Goal: Task Accomplishment & Management: Manage account settings

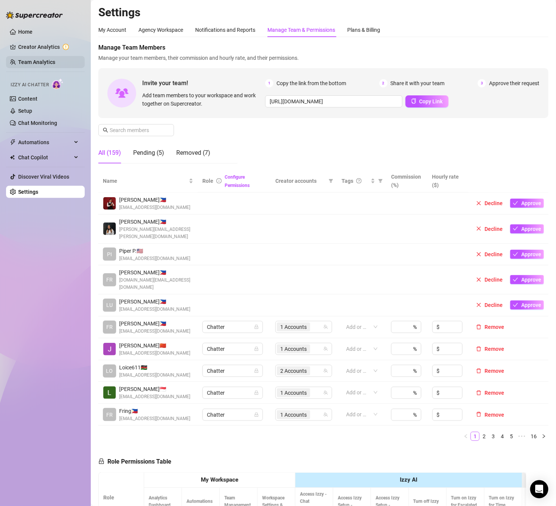
click at [46, 64] on link "Team Analytics" at bounding box center [36, 62] width 37 height 6
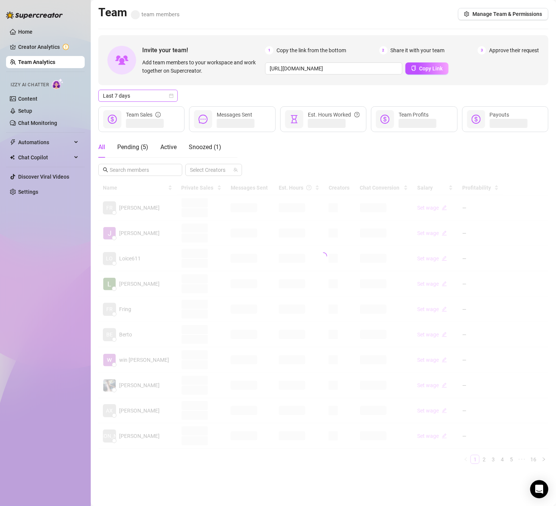
click at [142, 95] on span "Last 7 days" at bounding box center [138, 95] width 70 height 11
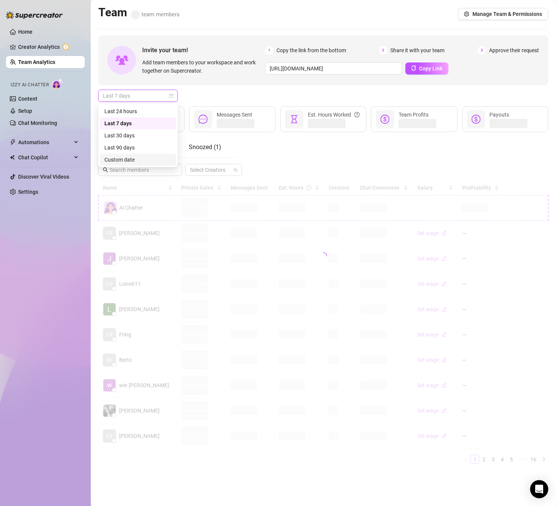
click at [144, 156] on div "Custom date" at bounding box center [137, 159] width 67 height 8
type input "[DATE]"
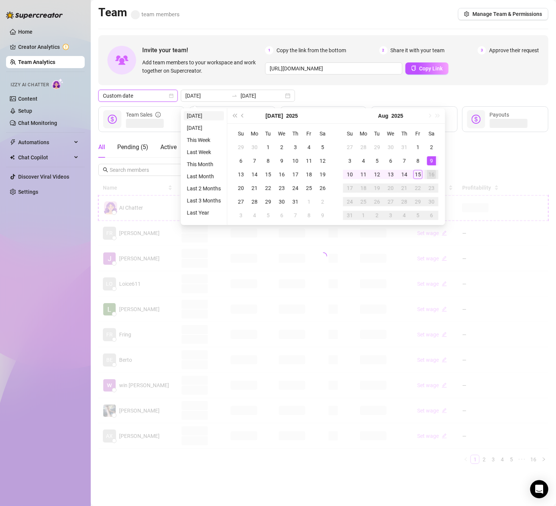
type input "[DATE]"
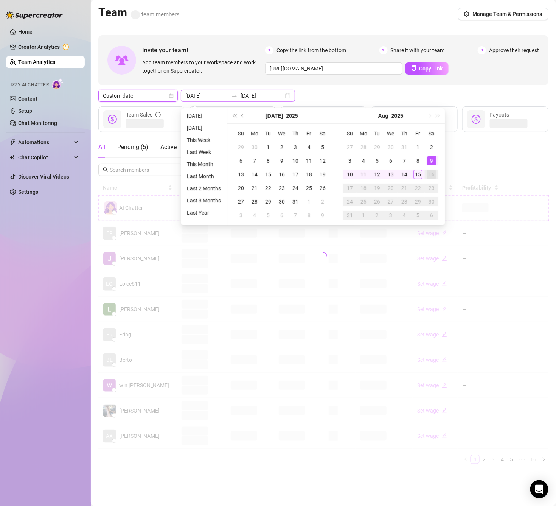
type input "[DATE]"
click at [418, 146] on div "1" at bounding box center [417, 147] width 9 height 9
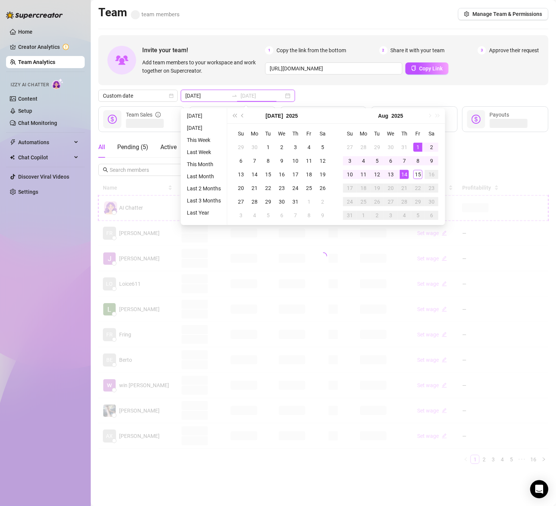
type input "[DATE]"
click at [403, 174] on div "14" at bounding box center [404, 174] width 9 height 9
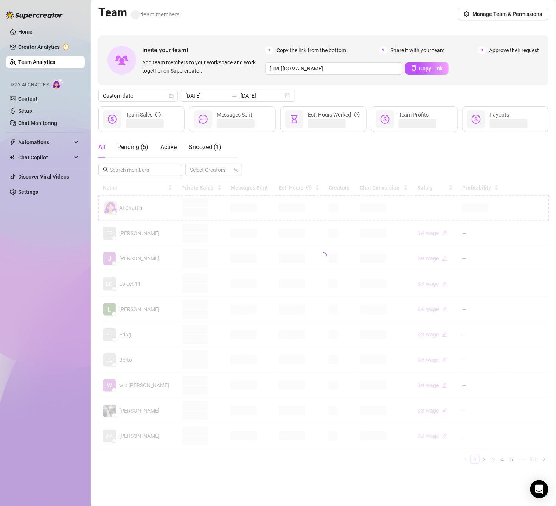
click at [298, 165] on div "All Pending ( 5 ) Active Snoozed ( 1 ) Select Creators" at bounding box center [323, 156] width 450 height 39
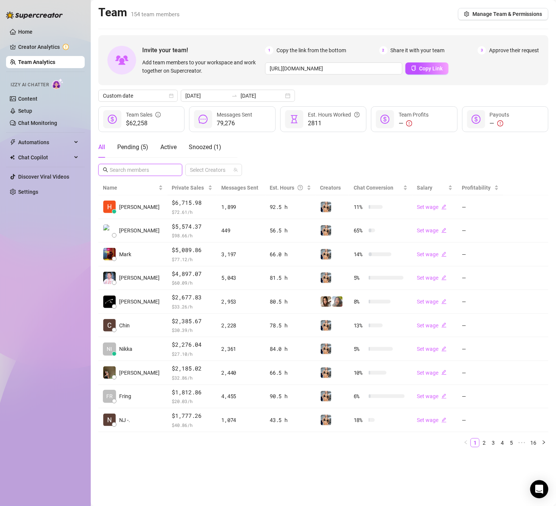
click at [155, 172] on input "text" at bounding box center [141, 170] width 62 height 8
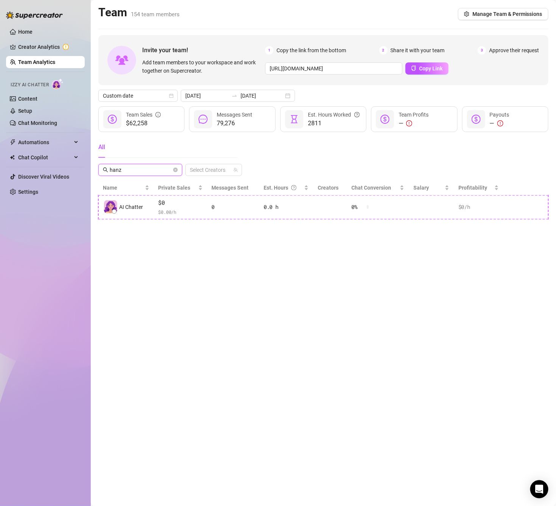
drag, startPoint x: 120, startPoint y: 171, endPoint x: 87, endPoint y: 173, distance: 33.3
click at [87, 173] on div "Home Creator Analytics Team Analytics Izzy AI Chatter Content Setup Chat Monito…" at bounding box center [278, 253] width 556 height 506
drag, startPoint x: 98, startPoint y: 169, endPoint x: 82, endPoint y: 167, distance: 16.4
click at [82, 167] on div "Home Creator Analytics Team Analytics Izzy AI Chatter Content Setup Chat Monito…" at bounding box center [278, 253] width 556 height 506
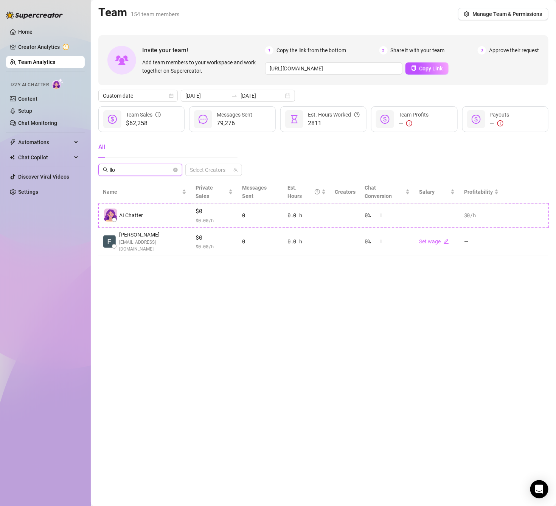
drag, startPoint x: 120, startPoint y: 170, endPoint x: 100, endPoint y: 170, distance: 19.7
click at [100, 170] on span "llo" at bounding box center [140, 170] width 84 height 12
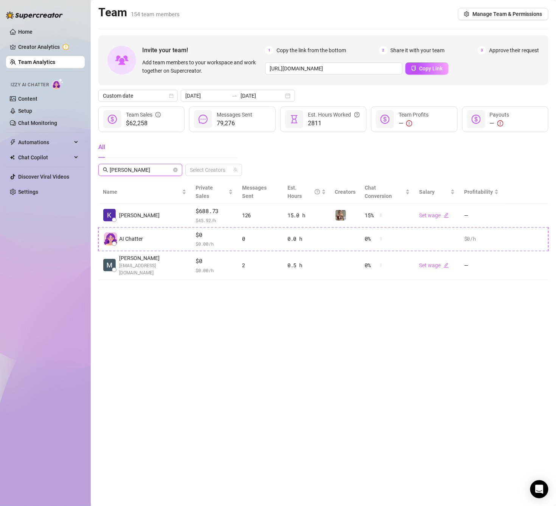
type input "[PERSON_NAME]"
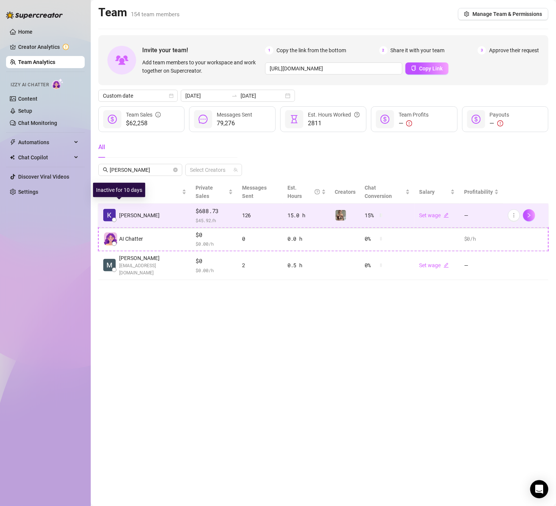
click at [130, 211] on span "[PERSON_NAME]" at bounding box center [139, 215] width 40 height 8
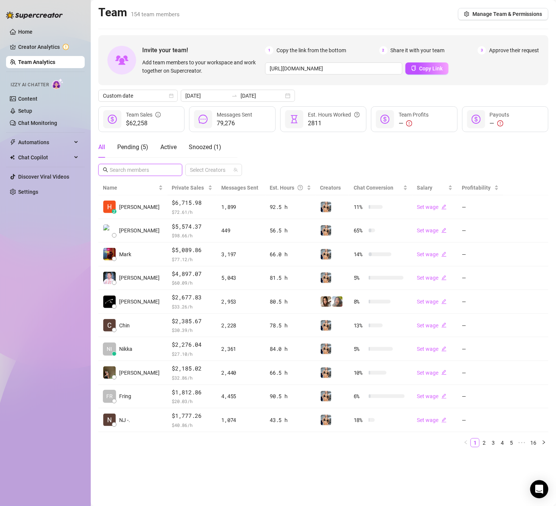
click at [133, 171] on input "text" at bounding box center [141, 170] width 62 height 8
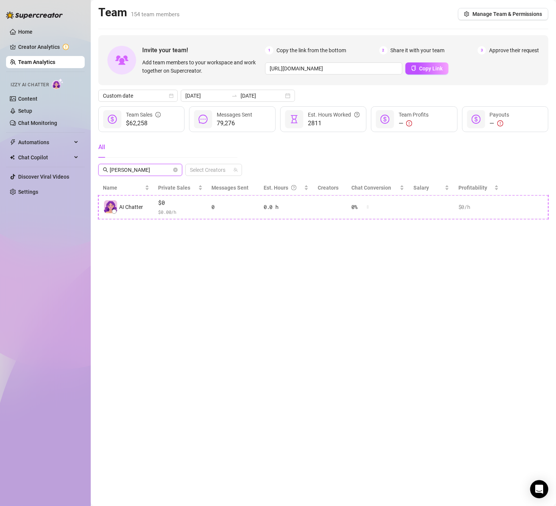
type input "Charmie"
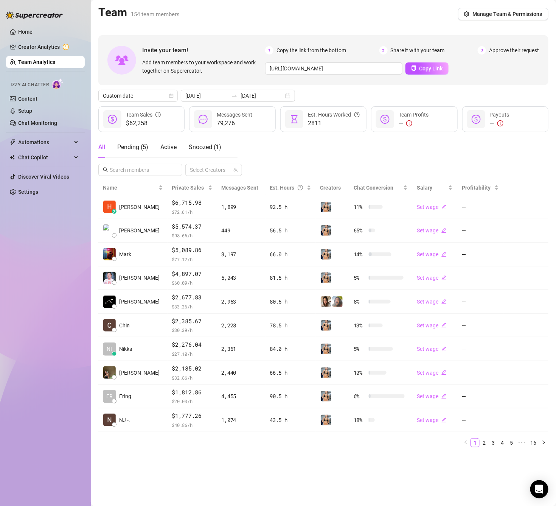
click at [144, 178] on div "Invite your team! Add team members to your workspace and work together on Super…" at bounding box center [323, 244] width 450 height 418
click at [144, 173] on input "text" at bounding box center [141, 170] width 62 height 8
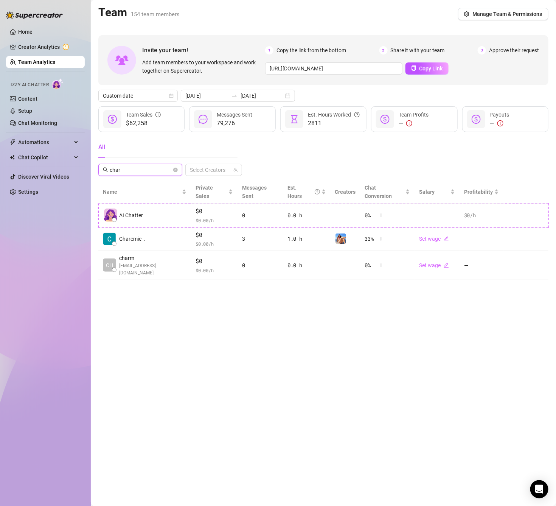
drag, startPoint x: 144, startPoint y: 168, endPoint x: 96, endPoint y: 167, distance: 48.0
click at [96, 167] on main "Team 154 team members Manage Team & Permissions Invite your team! Add team memb…" at bounding box center [323, 253] width 465 height 506
click at [139, 173] on input "char" at bounding box center [141, 170] width 62 height 8
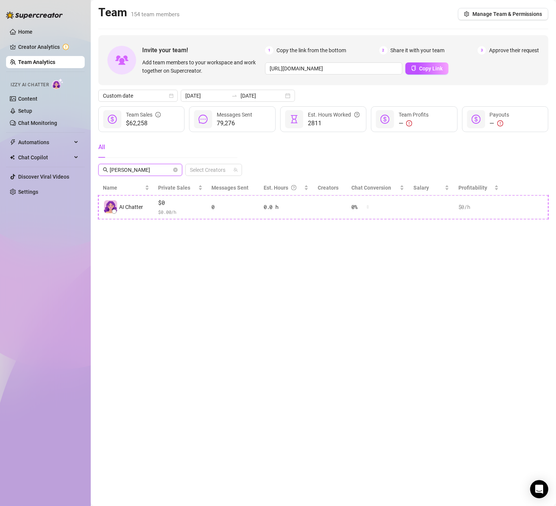
type input "J"
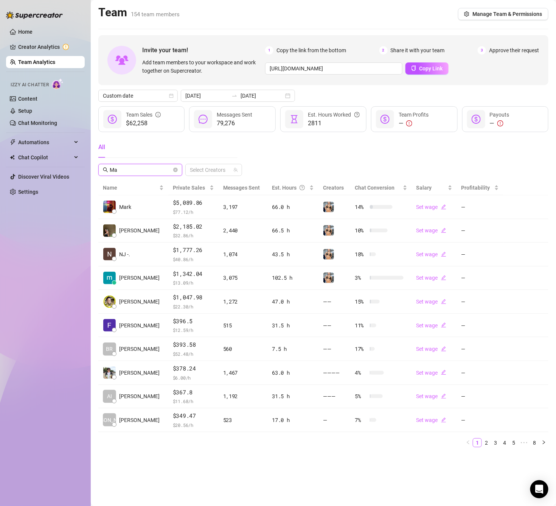
type input "M"
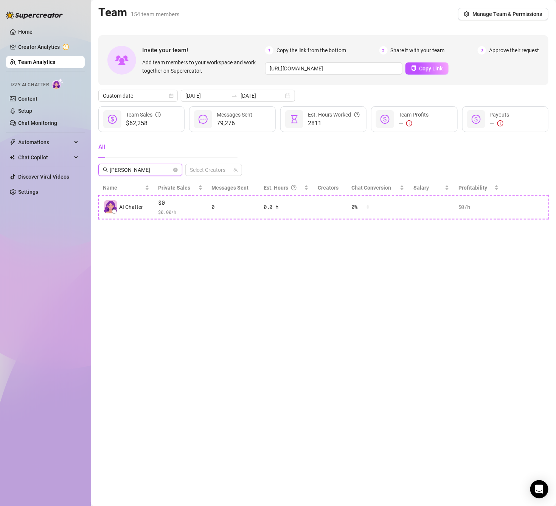
click at [137, 167] on input "[PERSON_NAME]" at bounding box center [141, 170] width 62 height 8
click at [137, 168] on input "[PERSON_NAME]" at bounding box center [141, 170] width 62 height 8
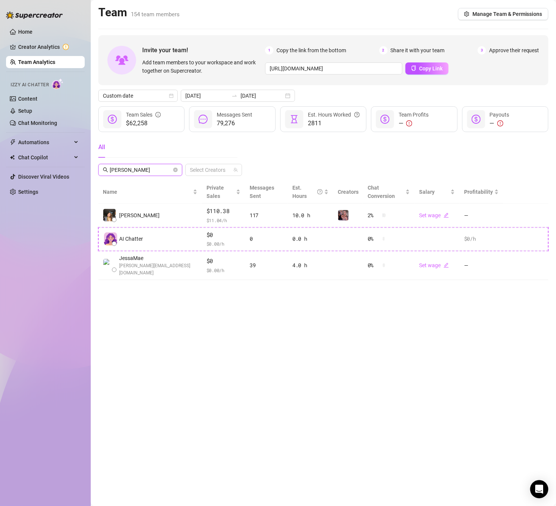
type input "[PERSON_NAME]"
click at [421, 410] on main "Team 154 team members Manage Team & Permissions Invite your team! Add team memb…" at bounding box center [323, 253] width 465 height 506
click at [175, 170] on icon "close-circle" at bounding box center [175, 170] width 5 height 5
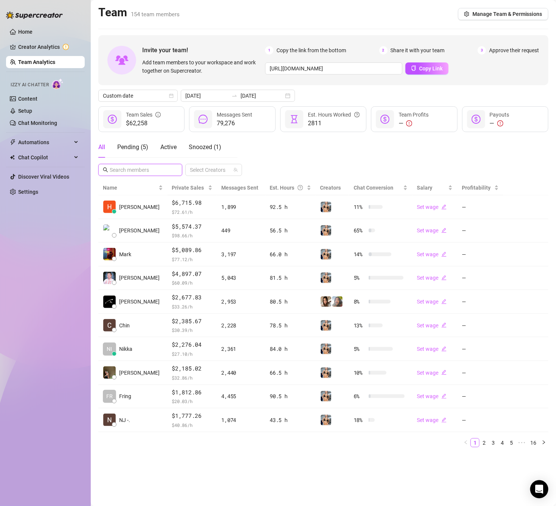
click at [143, 170] on input "text" at bounding box center [141, 170] width 62 height 8
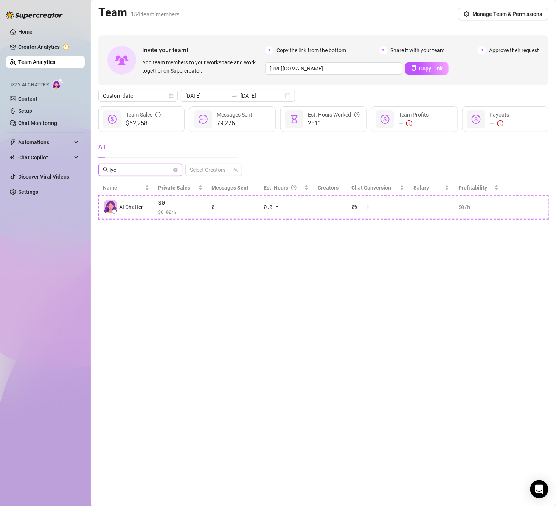
drag, startPoint x: 143, startPoint y: 170, endPoint x: 108, endPoint y: 171, distance: 35.2
click at [108, 171] on span "lyc" at bounding box center [140, 170] width 84 height 12
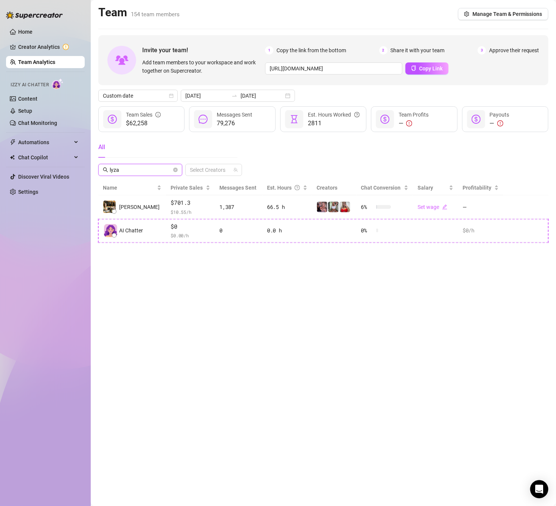
type input "lyza"
drag, startPoint x: 173, startPoint y: 172, endPoint x: 150, endPoint y: 173, distance: 22.7
click at [173, 171] on icon "close-circle" at bounding box center [175, 170] width 5 height 5
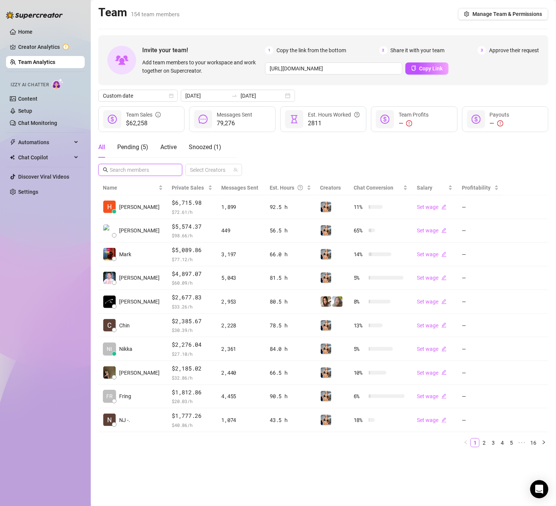
click at [149, 173] on input "text" at bounding box center [141, 170] width 62 height 8
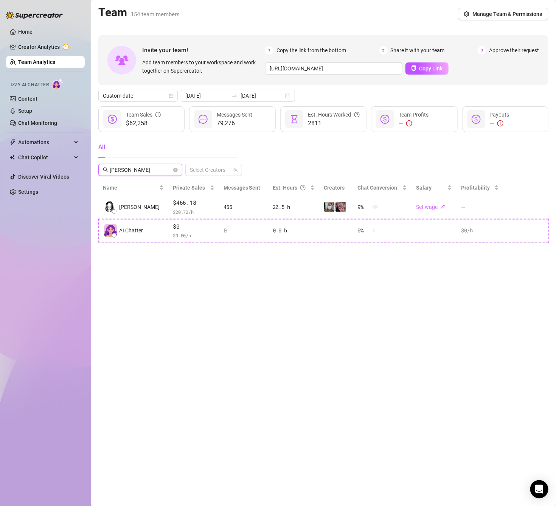
click at [144, 171] on input "[PERSON_NAME]" at bounding box center [141, 170] width 62 height 8
drag, startPoint x: 144, startPoint y: 171, endPoint x: 107, endPoint y: 170, distance: 37.1
click at [107, 170] on span "[PERSON_NAME]" at bounding box center [140, 170] width 84 height 12
type input "[PERSON_NAME]"
